Goal: Check status

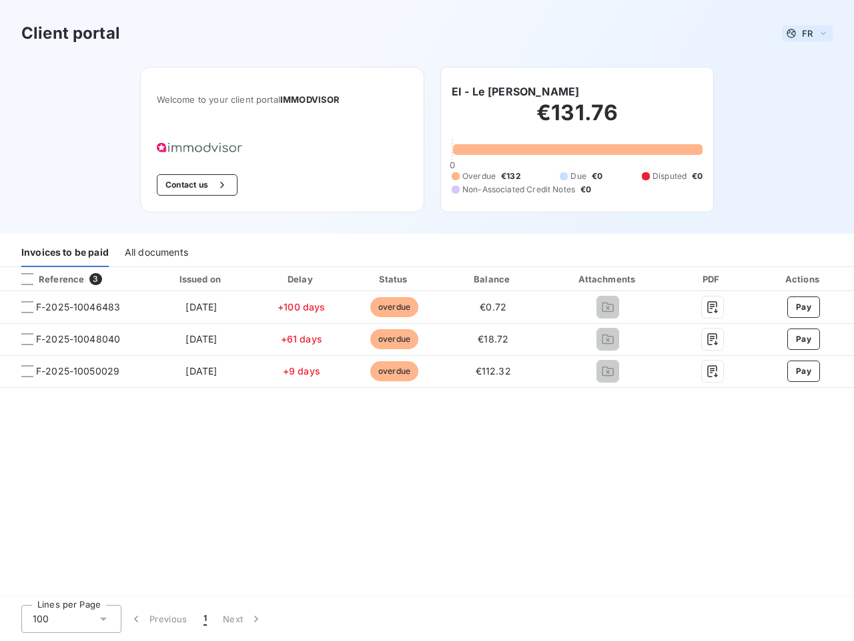
click at [807, 33] on span "FR" at bounding box center [807, 33] width 11 height 11
click at [195, 185] on button "Contact us" at bounding box center [197, 184] width 81 height 21
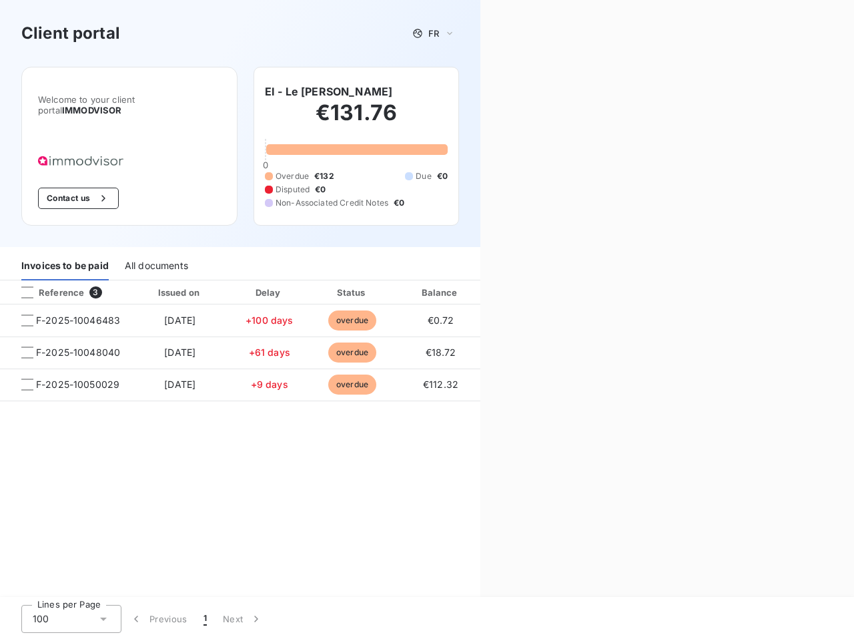
click at [506, 91] on div "Contact us Fill out the form below, and a member of our team will get back to y…" at bounding box center [667, 320] width 374 height 641
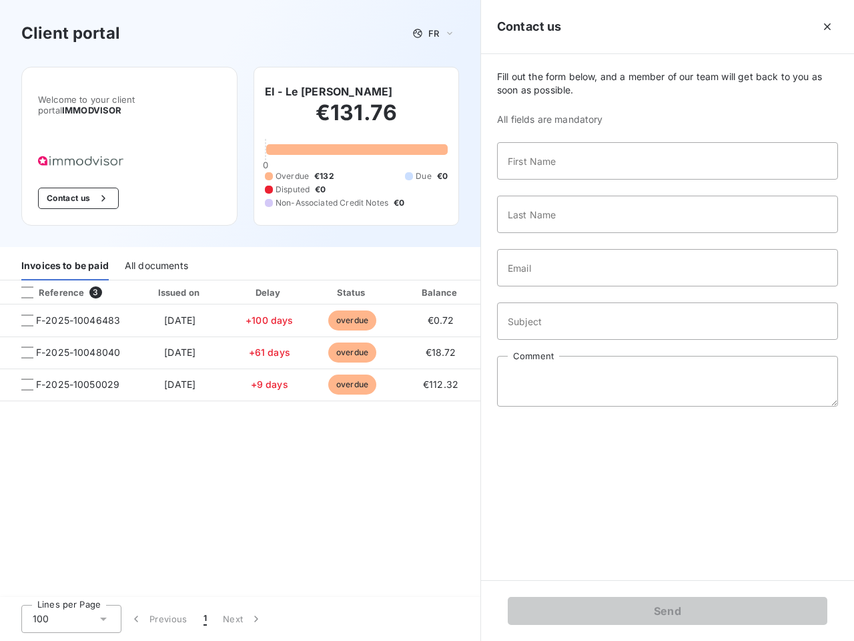
click at [65, 253] on div "Invoices to be paid" at bounding box center [64, 266] width 87 height 28
click at [155, 253] on div "All documents" at bounding box center [156, 266] width 63 height 28
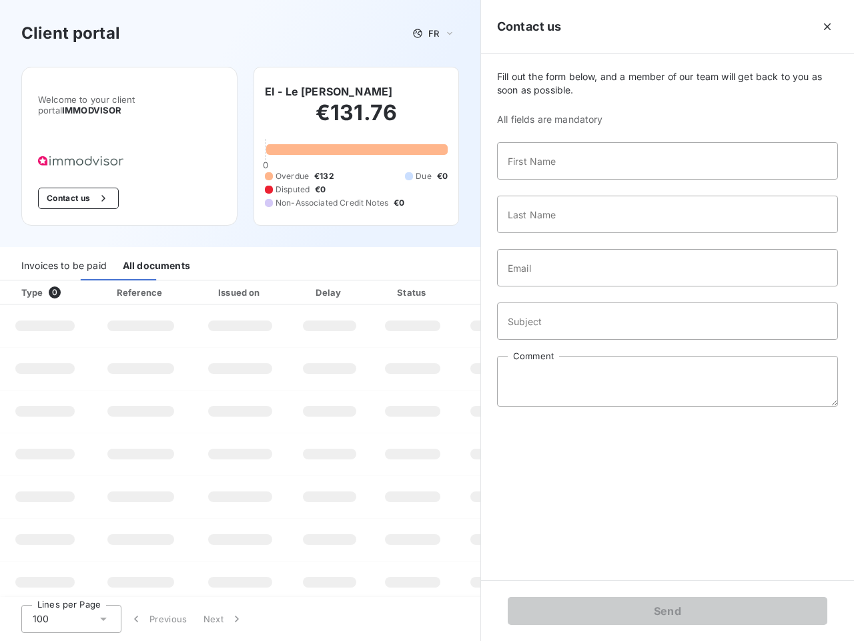
click at [73, 279] on div "Invoices to be paid" at bounding box center [63, 266] width 85 height 28
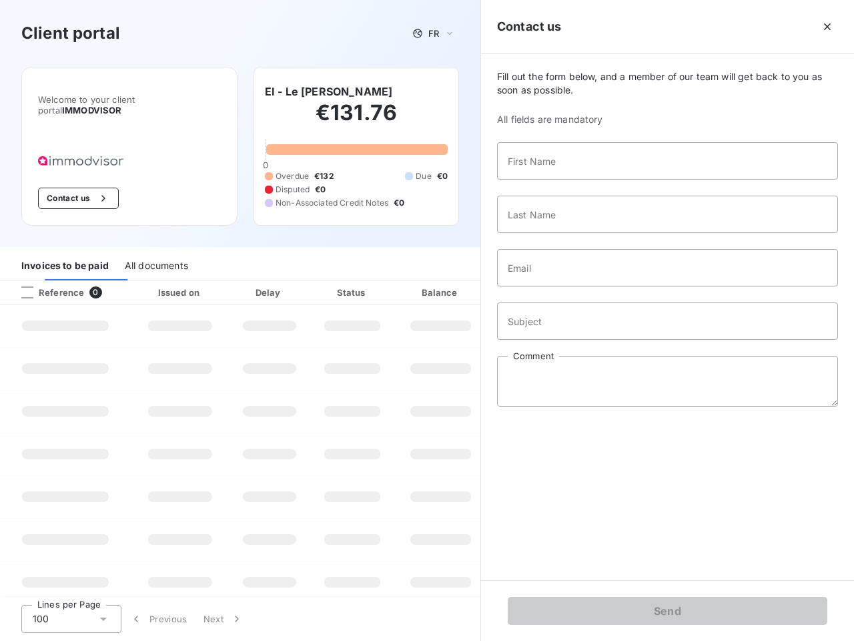
click at [27, 279] on div "Invoices to be paid" at bounding box center [64, 266] width 87 height 28
click at [201, 279] on div "Invoices to be paid All documents" at bounding box center [240, 266] width 480 height 28
click at [301, 279] on div "Invoices to be paid All documents" at bounding box center [240, 266] width 480 height 28
click at [394, 279] on div "Invoices to be paid All documents" at bounding box center [240, 266] width 480 height 28
